Goal: Task Accomplishment & Management: Manage account settings

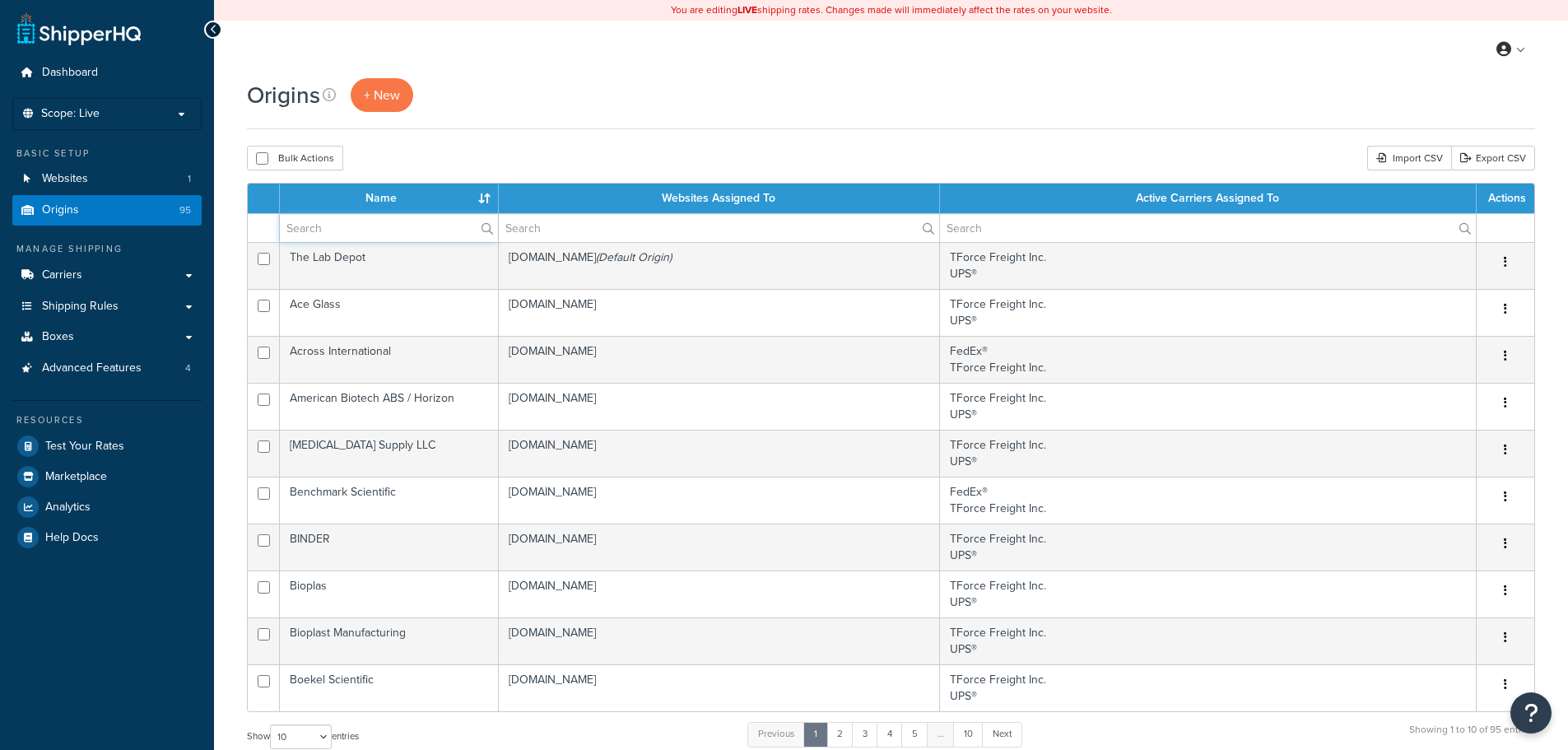
click at [360, 233] on input "text" at bounding box center [389, 227] width 218 height 28
type input "univar"
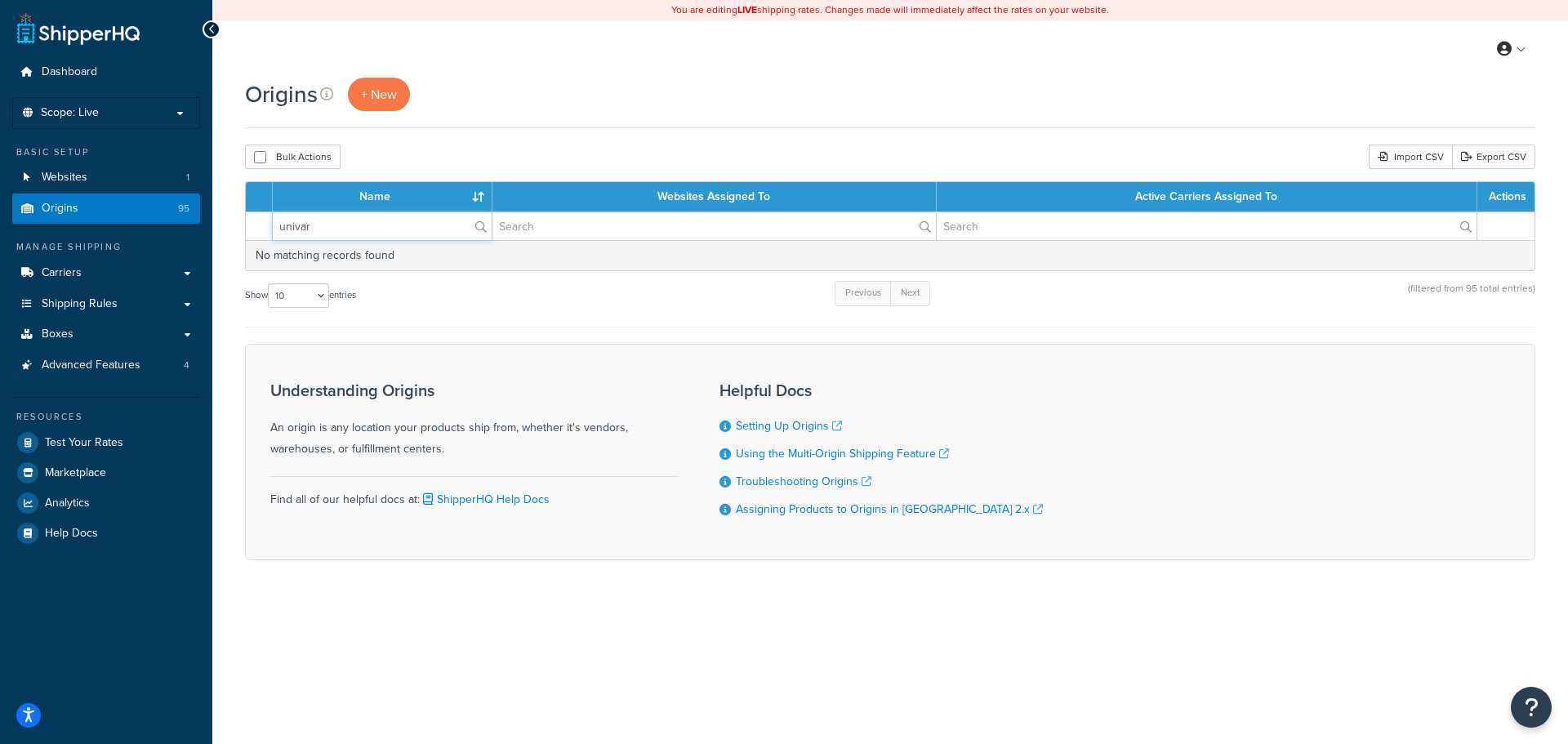
drag, startPoint x: 381, startPoint y: 226, endPoint x: 263, endPoint y: 221, distance: 118.1
click at [263, 221] on tr "univar" at bounding box center [890, 226] width 1289 height 29
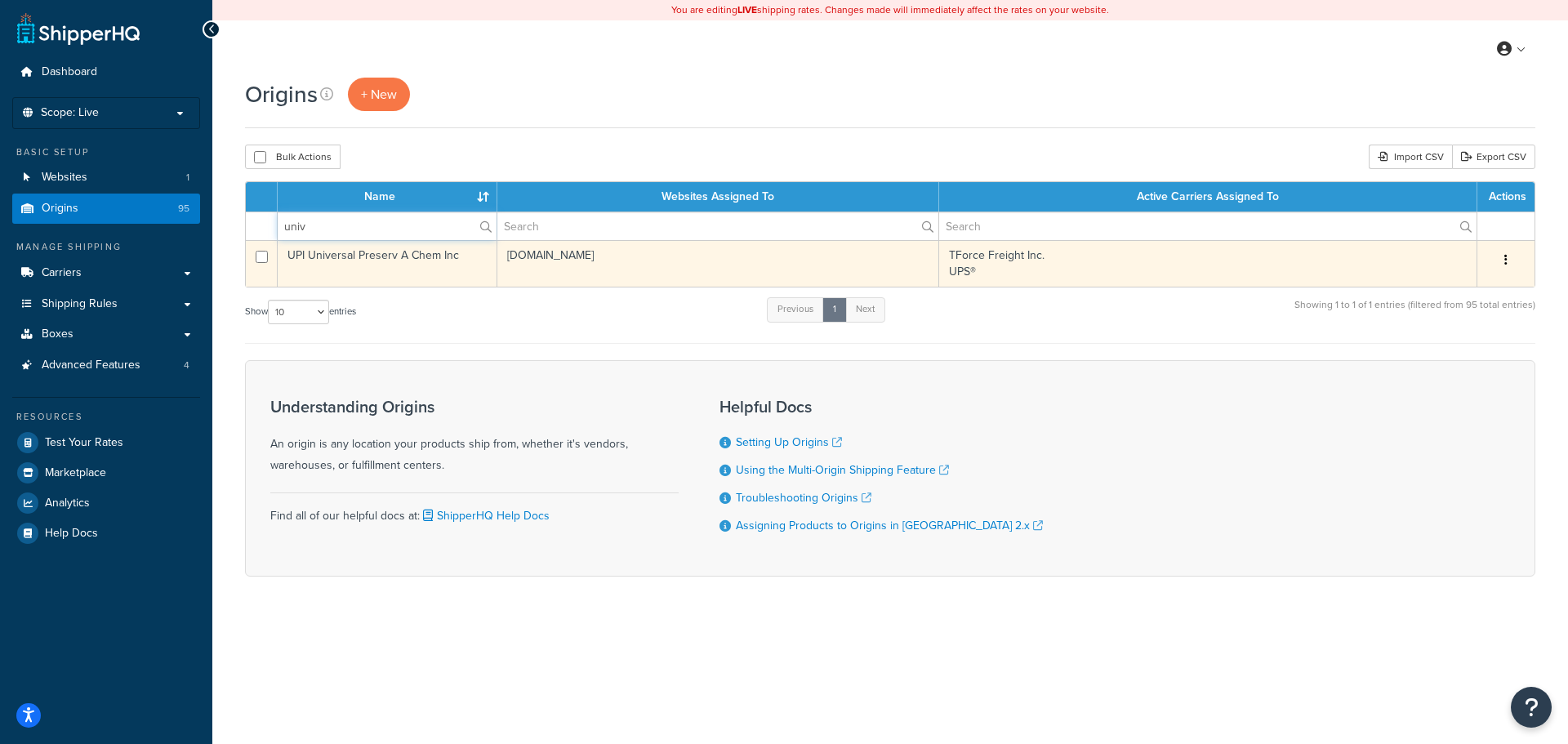
type input "univ"
click at [354, 263] on td "UPI Universal Preserv A Chem Inc" at bounding box center [388, 263] width 220 height 46
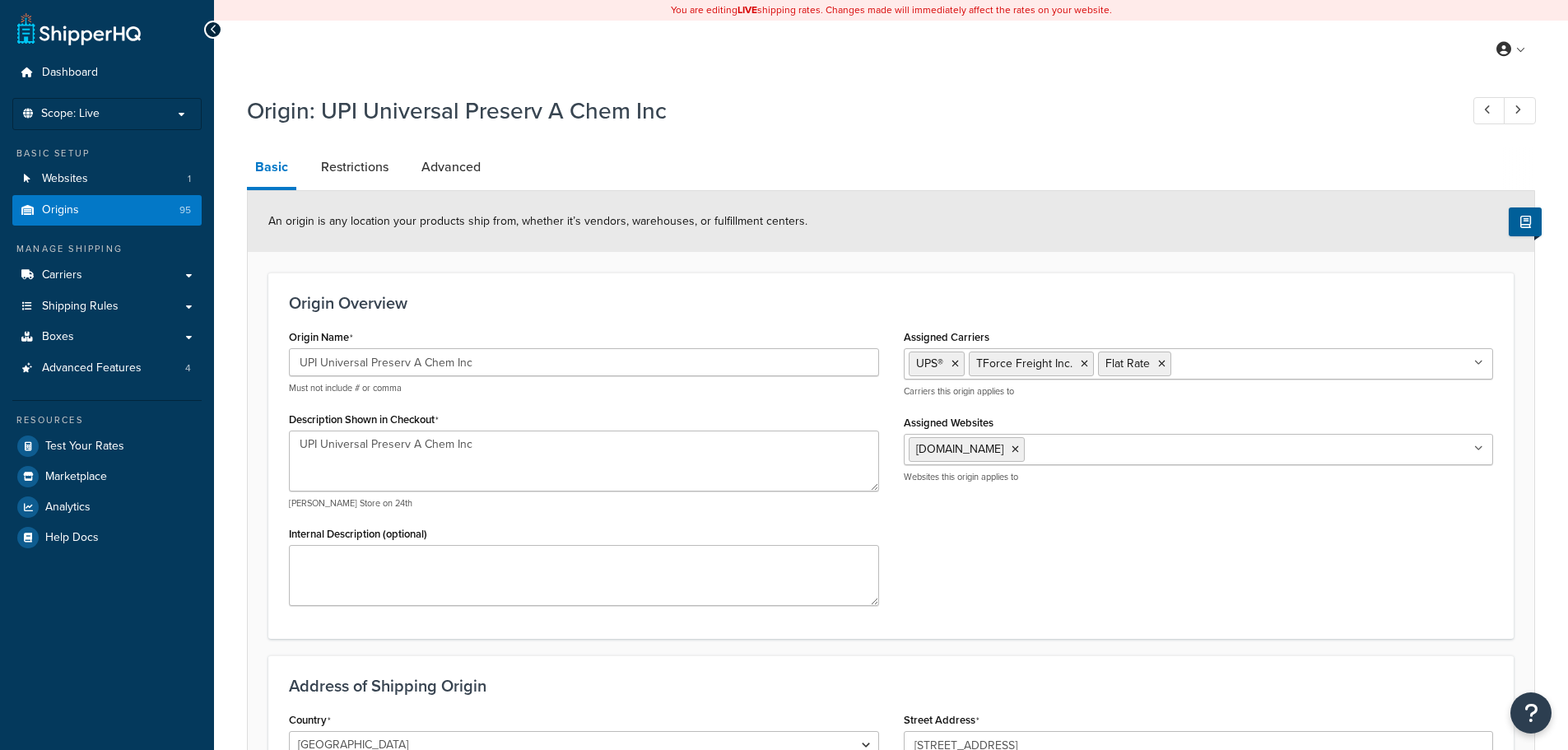
select select "30"
click at [145, 213] on link "Origins 95" at bounding box center [107, 211] width 189 height 30
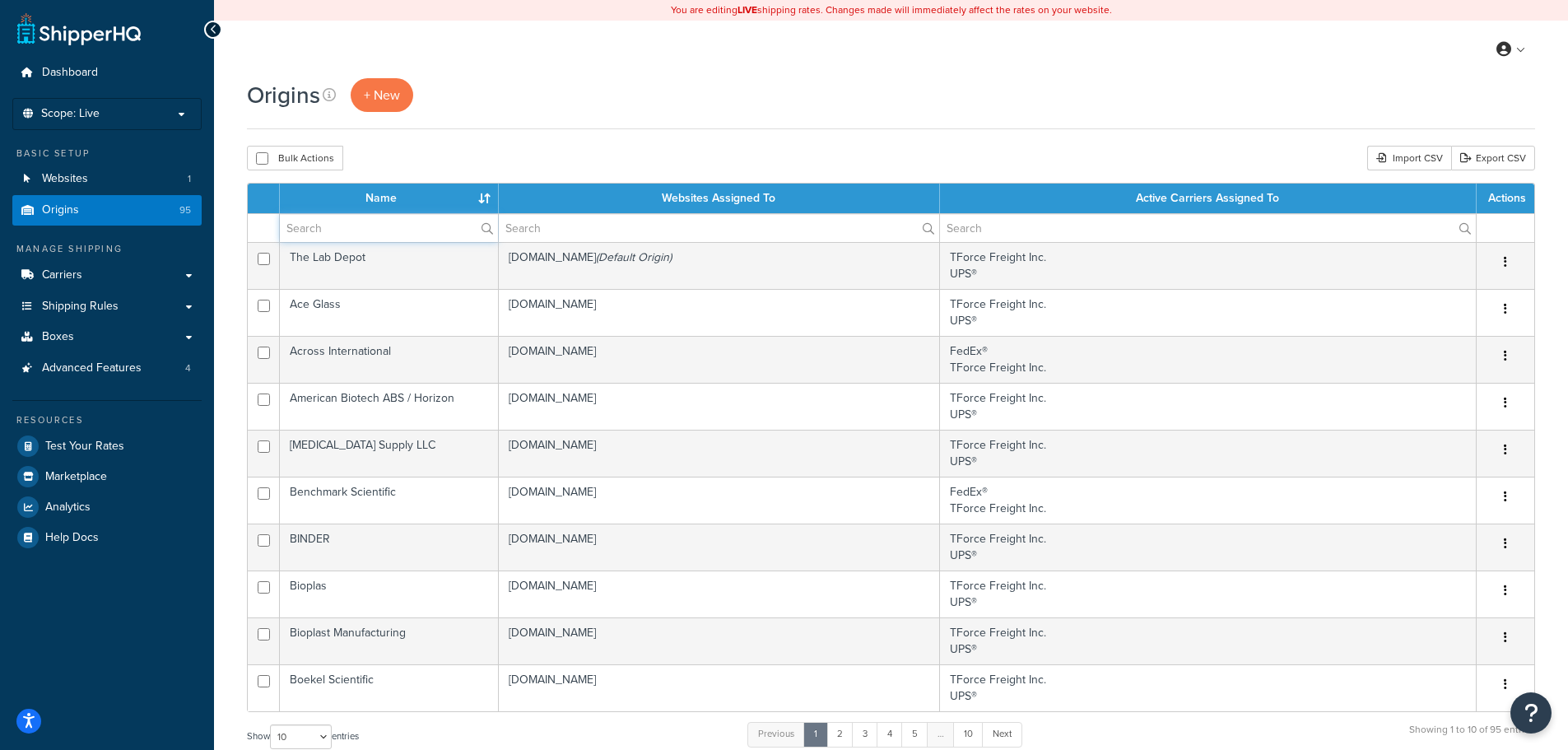
click at [371, 231] on input "text" at bounding box center [389, 227] width 218 height 28
paste input "UNIVAR SOLUTIONS USA INC"
type input "UNIVAR SOLUTIONS USA INC"
